Goal: Transaction & Acquisition: Purchase product/service

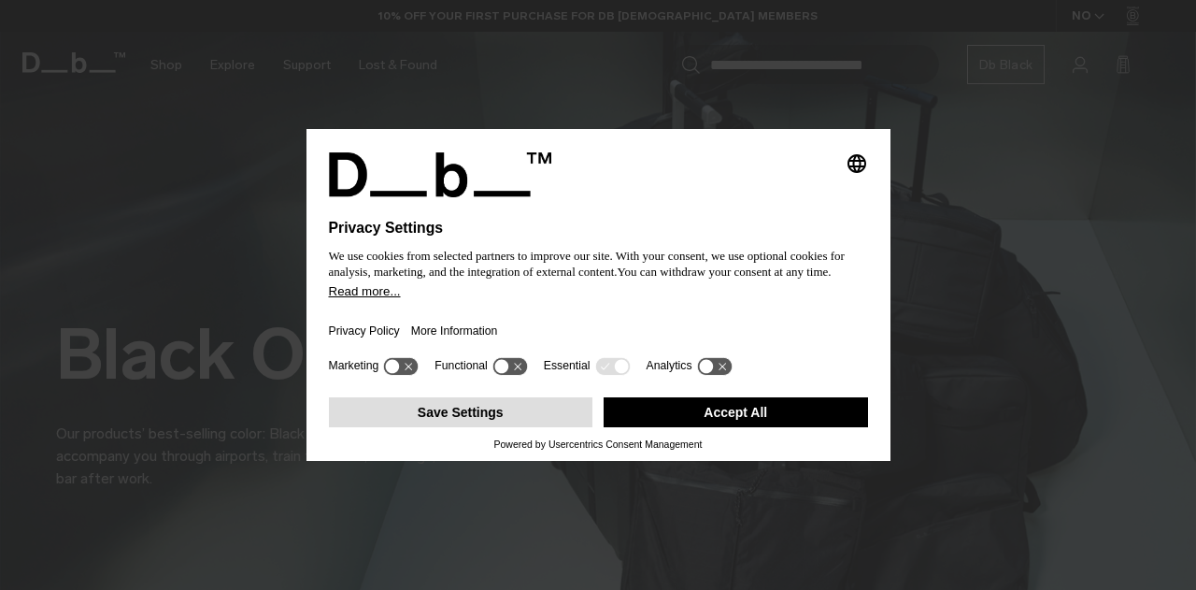
click at [525, 416] on button "Save Settings" at bounding box center [461, 412] width 264 height 30
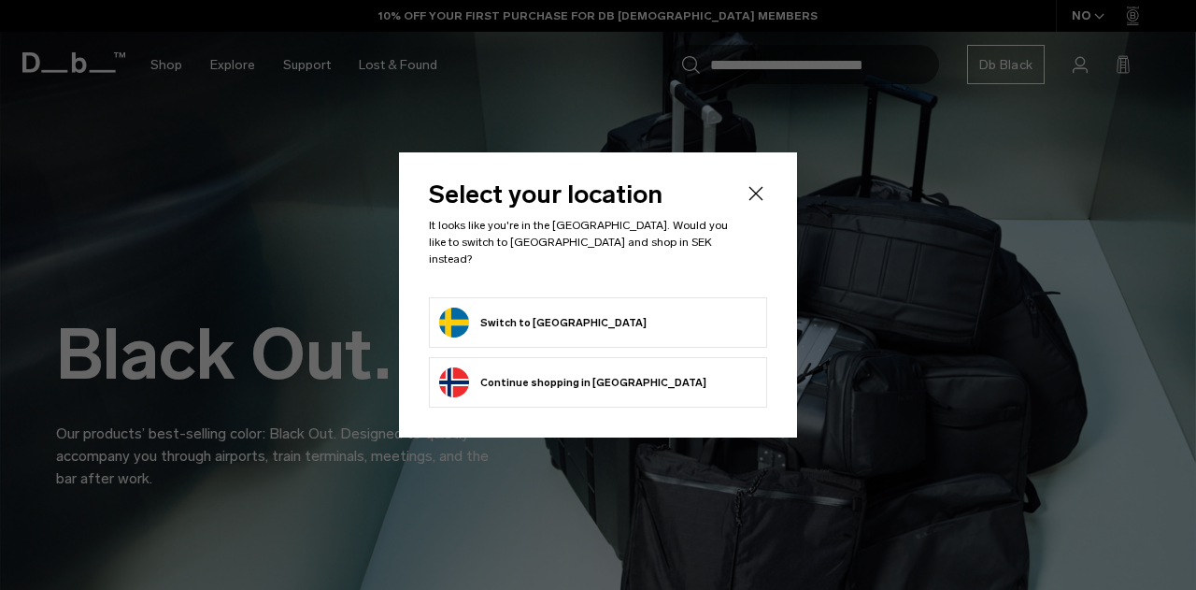
click at [755, 200] on icon "Close" at bounding box center [756, 193] width 14 height 14
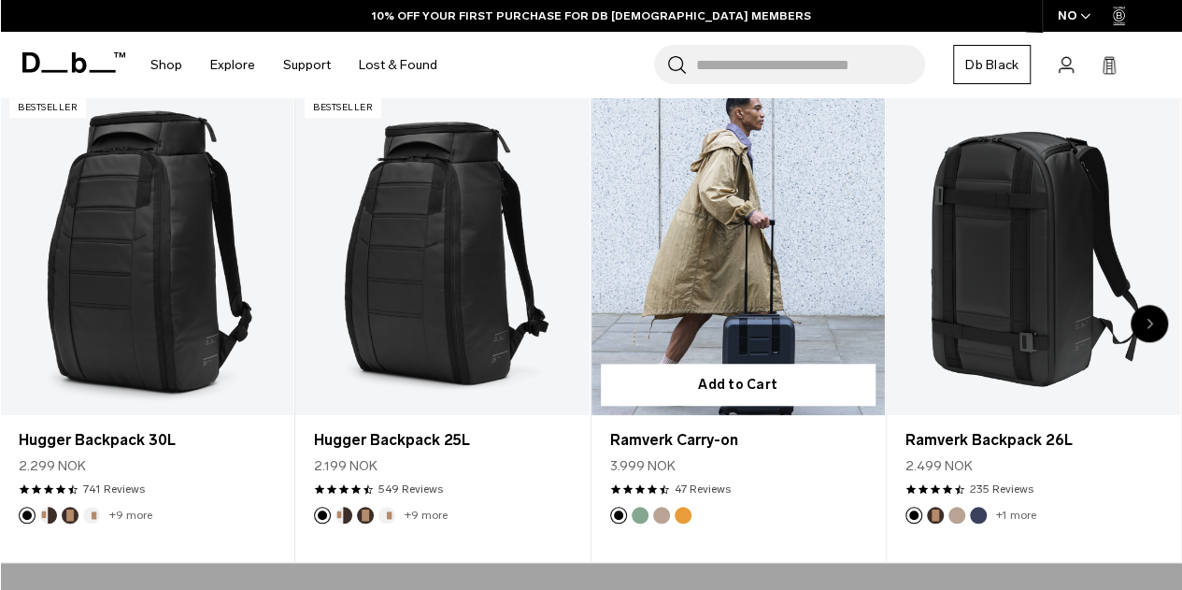
scroll to position [615, 0]
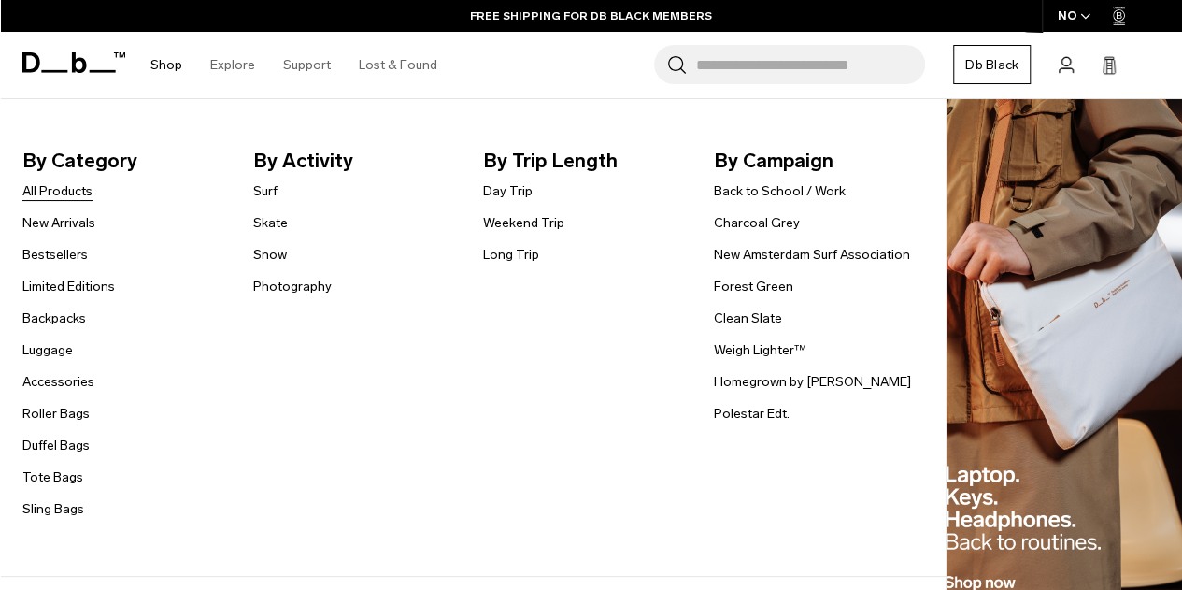
click at [53, 197] on link "All Products" at bounding box center [57, 191] width 70 height 20
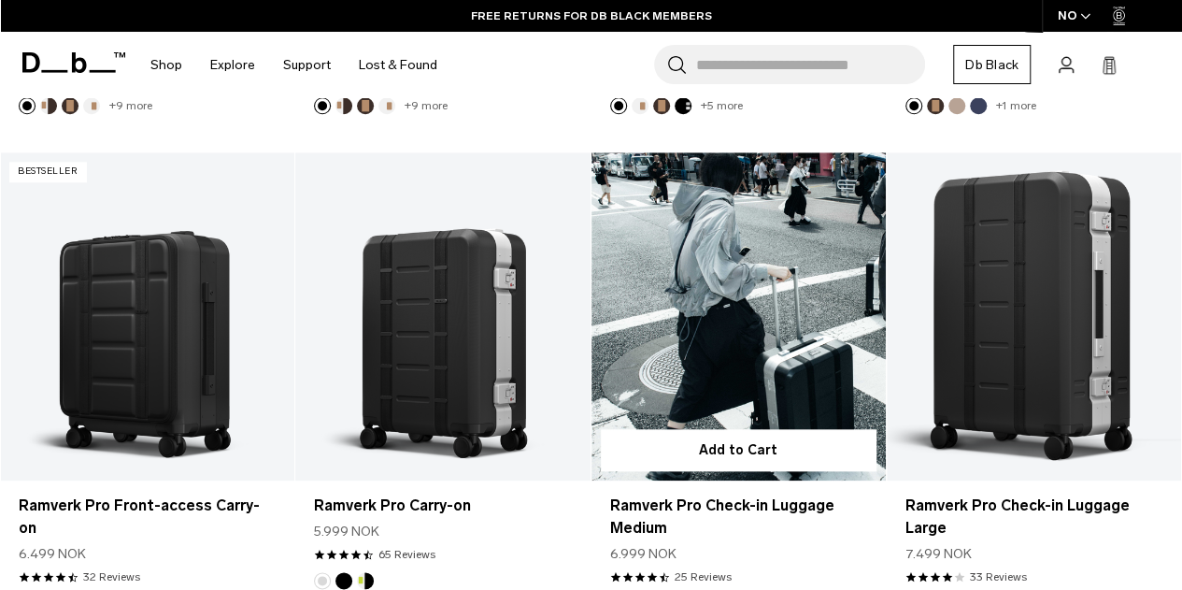
scroll to position [775, 0]
